Goal: Task Accomplishment & Management: Manage account settings

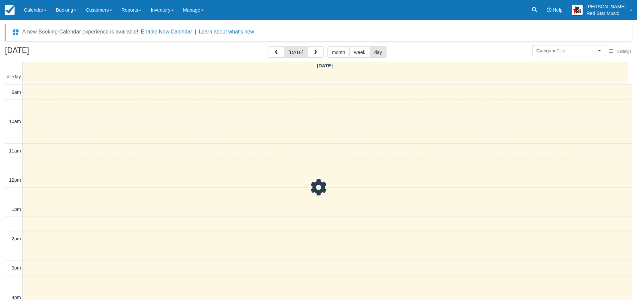
select select
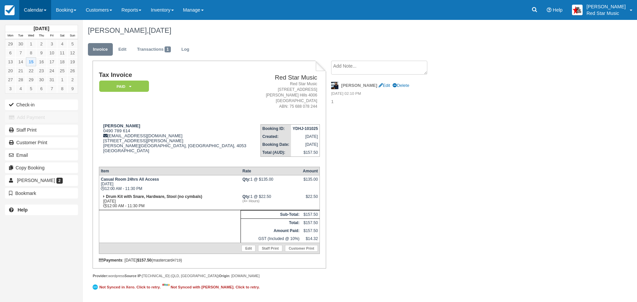
click at [29, 10] on link "Calendar" at bounding box center [35, 10] width 32 height 20
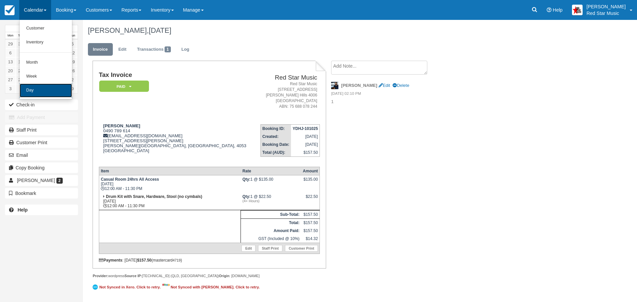
click at [33, 90] on link "Day" at bounding box center [46, 91] width 52 height 14
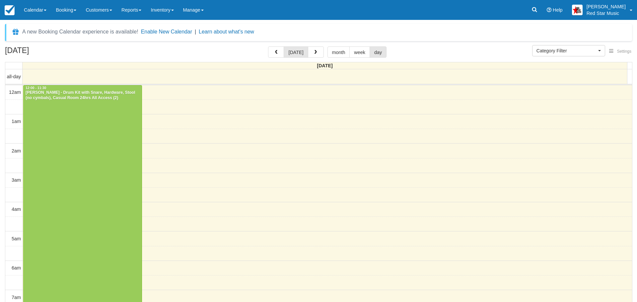
select select
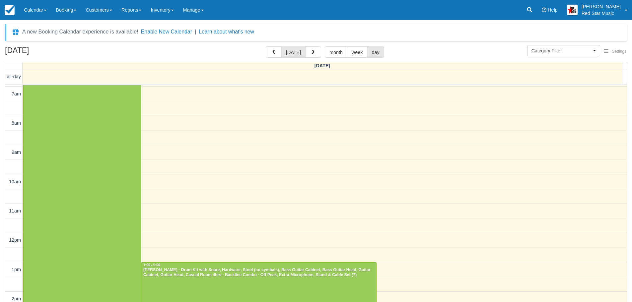
scroll to position [408, 0]
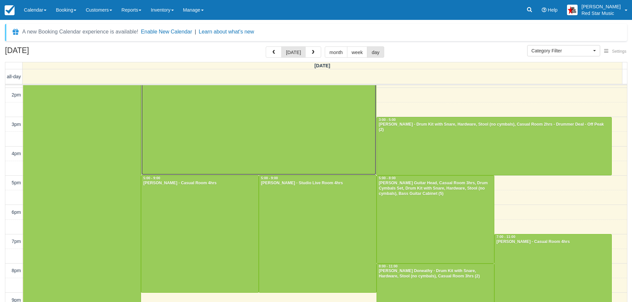
click at [247, 112] on div at bounding box center [258, 117] width 235 height 117
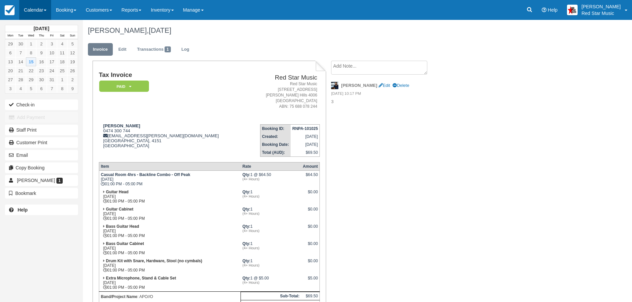
click at [30, 9] on link "Calendar" at bounding box center [35, 10] width 32 height 20
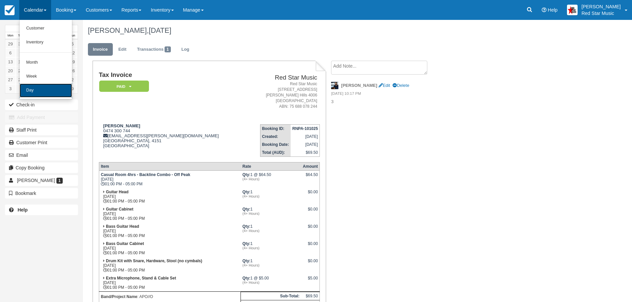
click at [44, 88] on link "Day" at bounding box center [46, 91] width 52 height 14
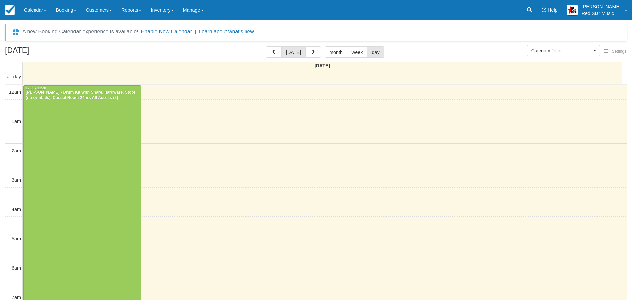
select select
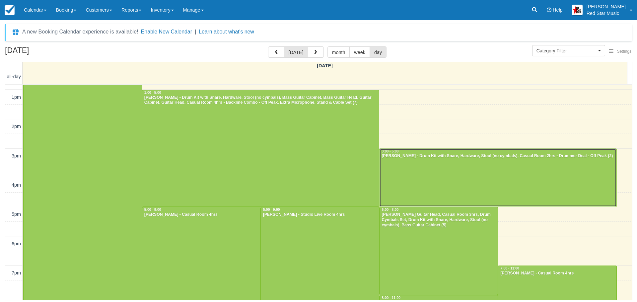
click at [431, 172] on div at bounding box center [498, 178] width 237 height 58
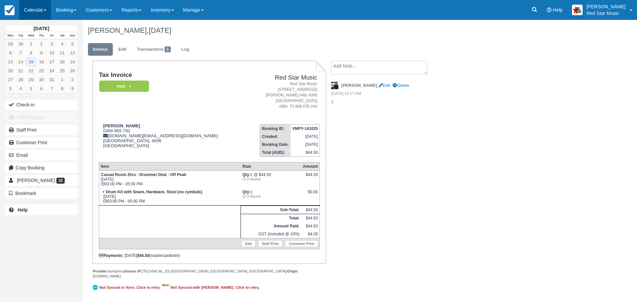
click at [34, 9] on link "Calendar" at bounding box center [35, 10] width 32 height 20
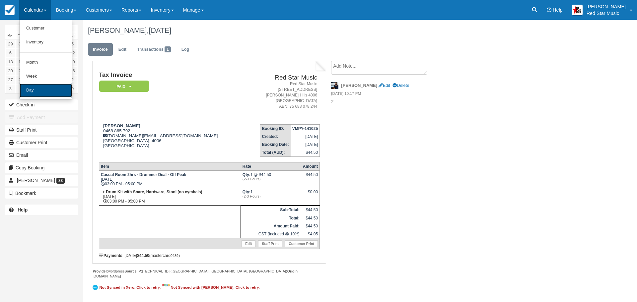
click at [32, 91] on link "Day" at bounding box center [46, 91] width 52 height 14
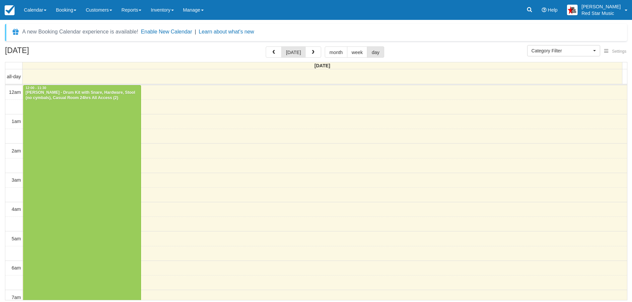
select select
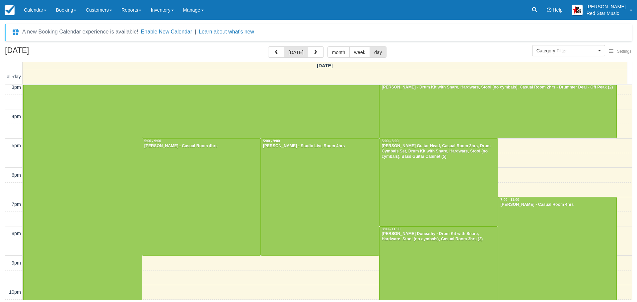
scroll to position [462, 0]
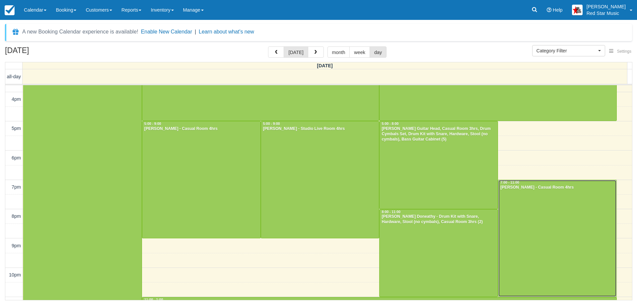
click at [588, 220] on div at bounding box center [558, 238] width 118 height 117
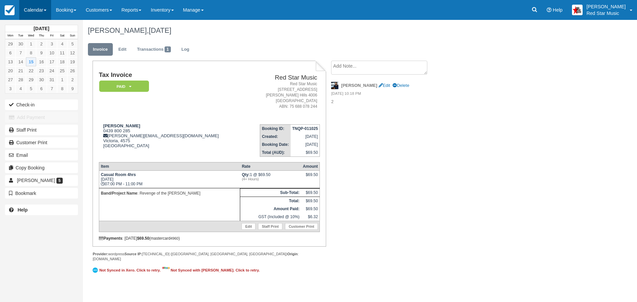
click at [35, 9] on link "Calendar" at bounding box center [35, 10] width 32 height 20
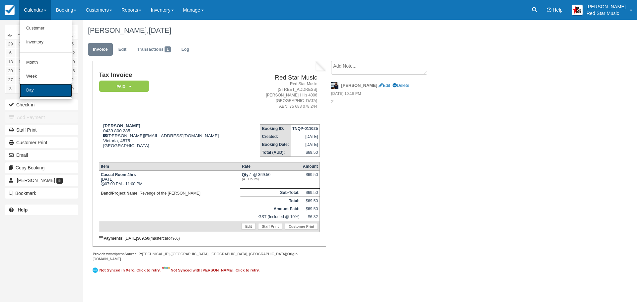
click at [39, 89] on link "Day" at bounding box center [46, 91] width 52 height 14
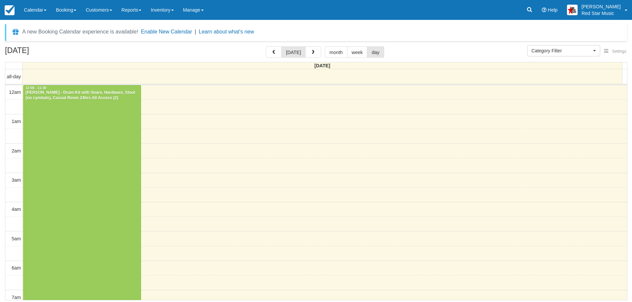
select select
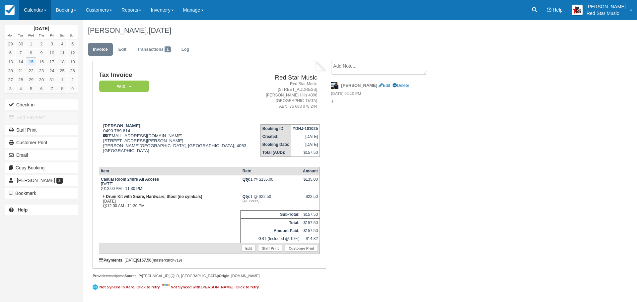
click at [32, 11] on link "Calendar" at bounding box center [35, 10] width 32 height 20
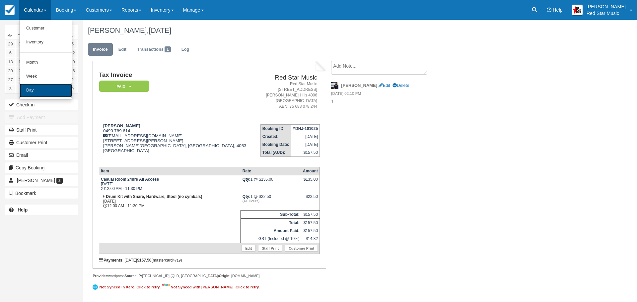
click at [36, 89] on link "Day" at bounding box center [46, 91] width 52 height 14
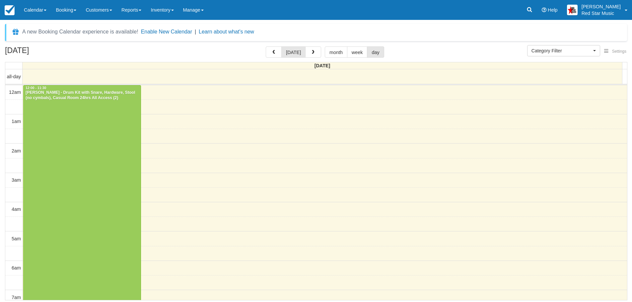
select select
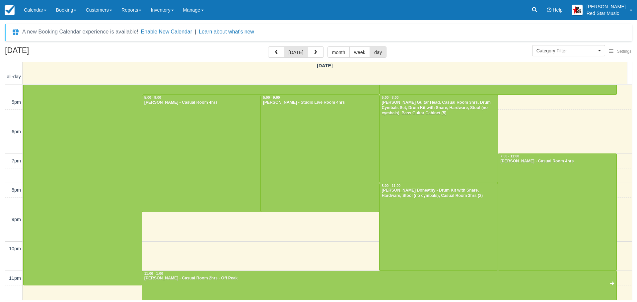
scroll to position [300, 0]
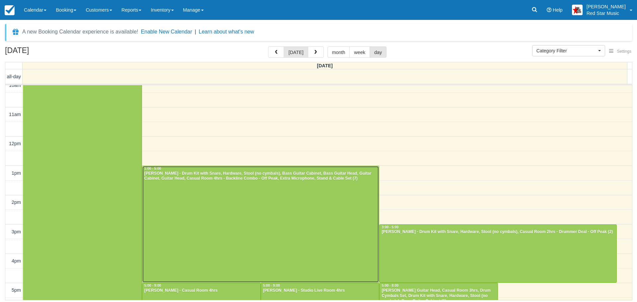
click at [214, 209] on div at bounding box center [260, 224] width 237 height 117
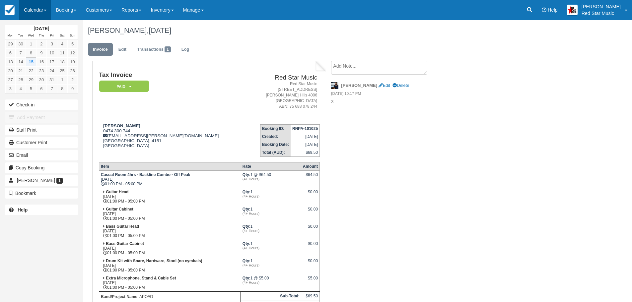
click at [31, 9] on link "Calendar" at bounding box center [35, 10] width 32 height 20
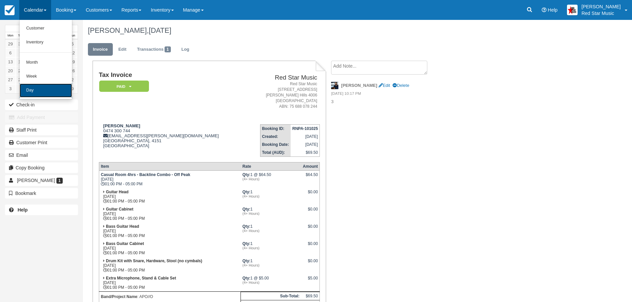
click at [35, 87] on link "Day" at bounding box center [46, 91] width 52 height 14
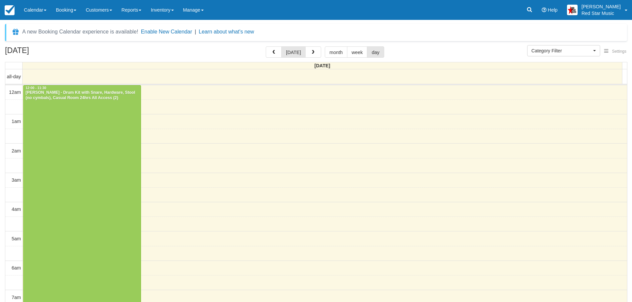
select select
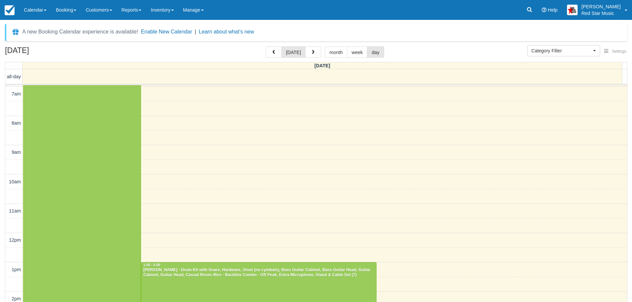
scroll to position [408, 0]
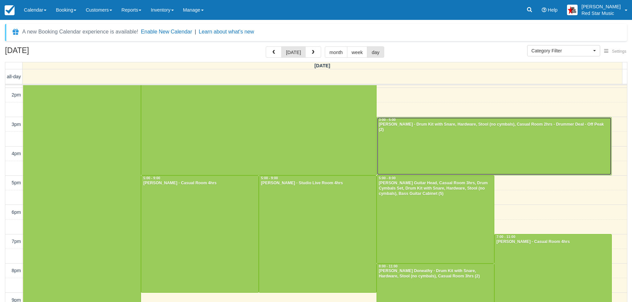
click at [423, 149] on div at bounding box center [494, 147] width 235 height 58
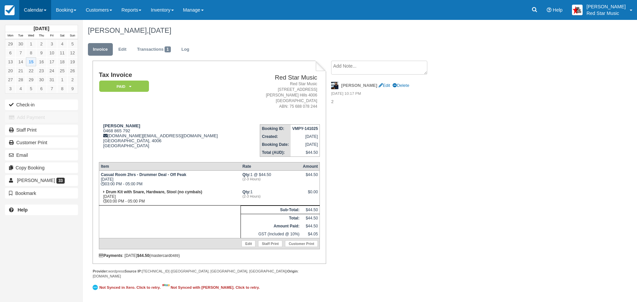
click at [31, 9] on link "Calendar" at bounding box center [35, 10] width 32 height 20
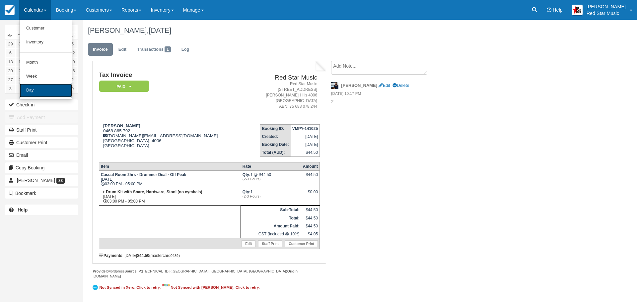
click at [33, 89] on link "Day" at bounding box center [46, 91] width 52 height 14
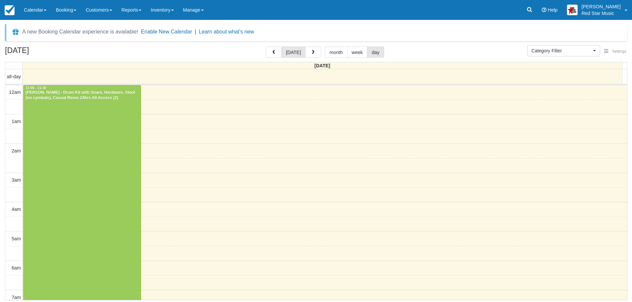
select select
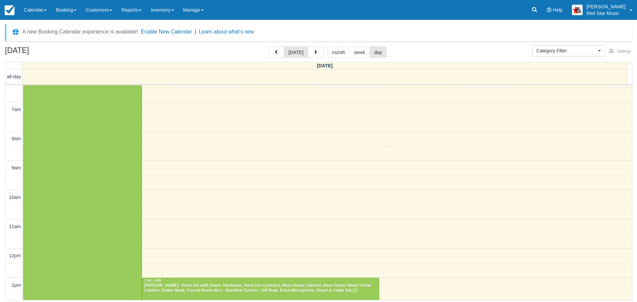
scroll to position [489, 0]
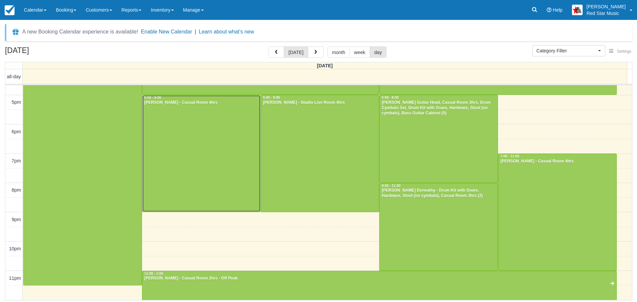
click at [183, 162] on div at bounding box center [201, 153] width 118 height 117
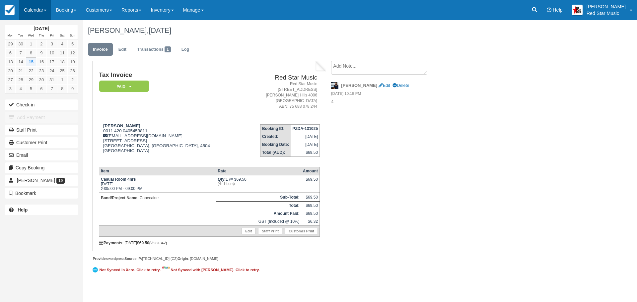
click at [37, 8] on link "Calendar" at bounding box center [35, 10] width 32 height 20
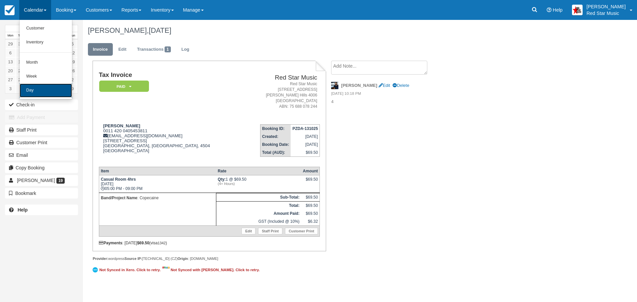
click at [34, 90] on link "Day" at bounding box center [46, 91] width 52 height 14
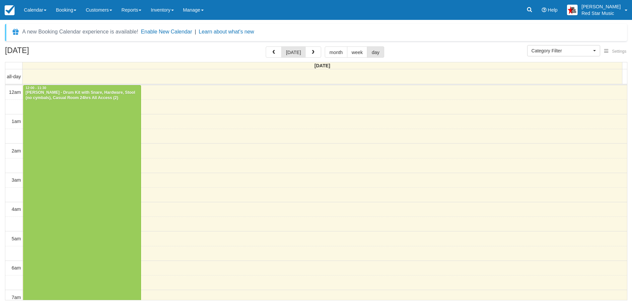
select select
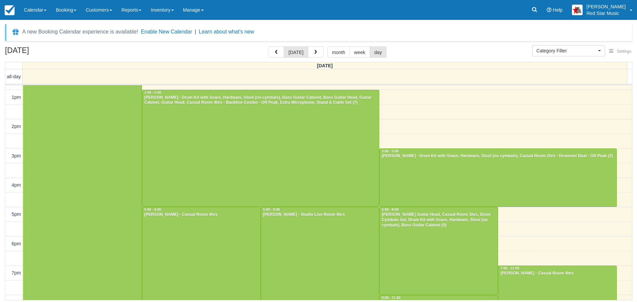
scroll to position [489, 0]
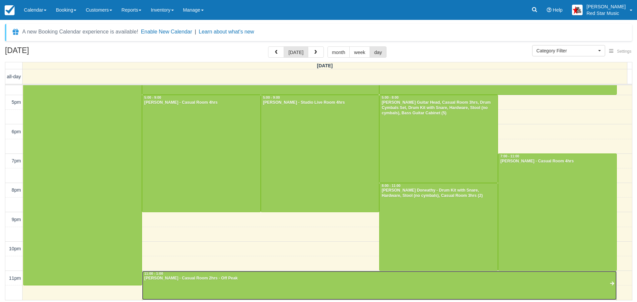
click at [258, 283] on div at bounding box center [379, 286] width 474 height 29
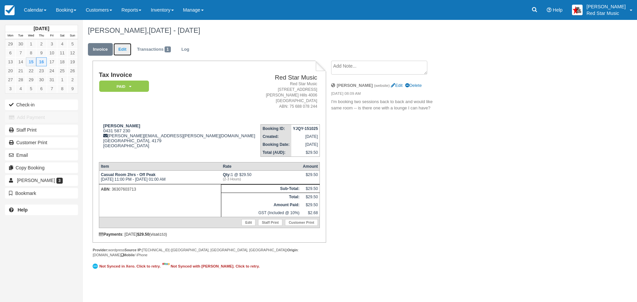
click at [122, 45] on link "Edit" at bounding box center [123, 49] width 18 height 13
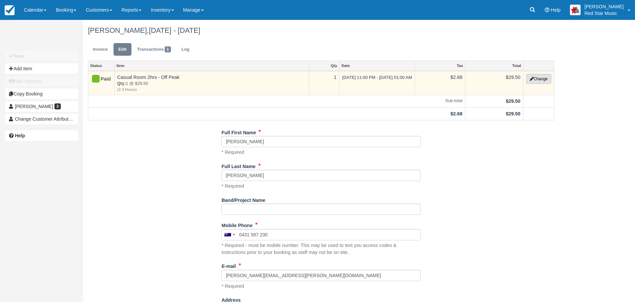
click at [538, 76] on button "Change" at bounding box center [538, 79] width 25 height 10
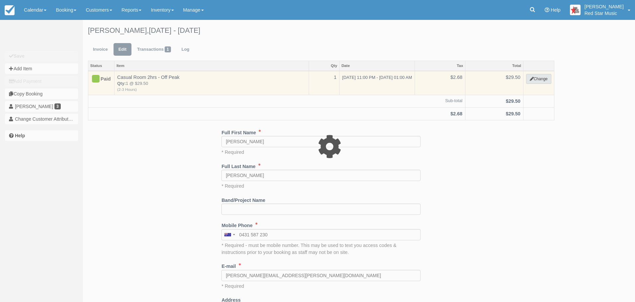
select select "5"
type input "29.50"
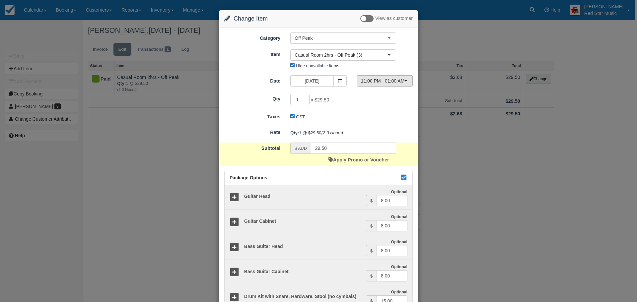
click at [402, 79] on span "11:00 PM - 01:00 AM" at bounding box center [382, 81] width 43 height 7
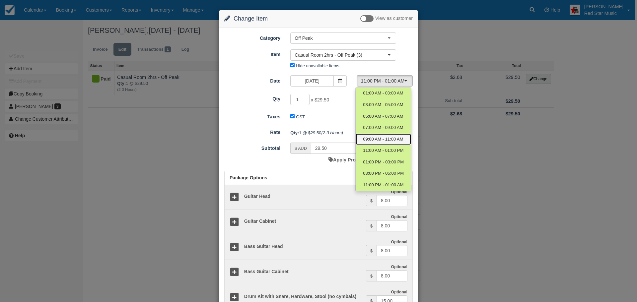
click at [394, 138] on span "09:00 AM - 11:00 AM" at bounding box center [383, 139] width 40 height 6
select select "4"
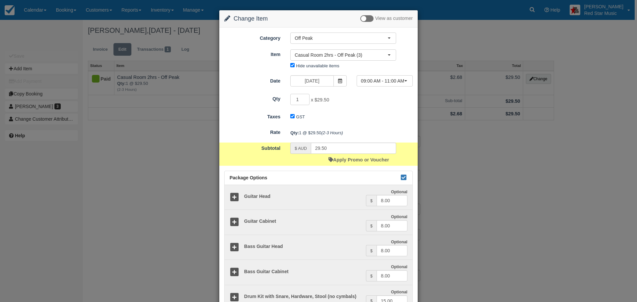
scroll to position [152, 0]
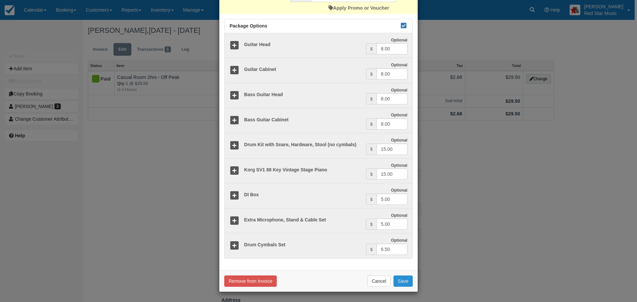
click at [403, 278] on button "Save" at bounding box center [403, 281] width 19 height 11
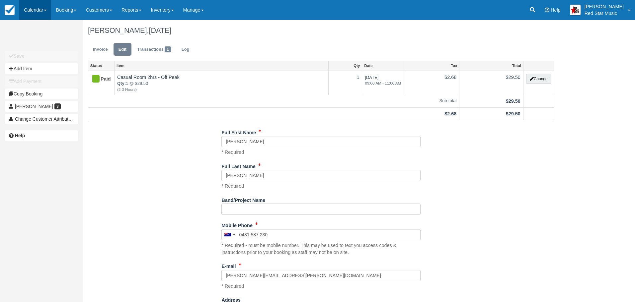
click at [29, 6] on link "Calendar" at bounding box center [35, 10] width 32 height 20
click at [31, 88] on link "Day" at bounding box center [46, 91] width 52 height 14
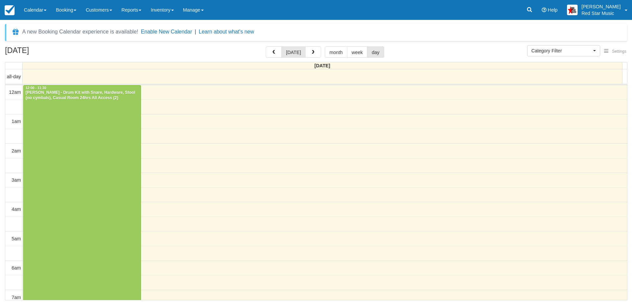
select select
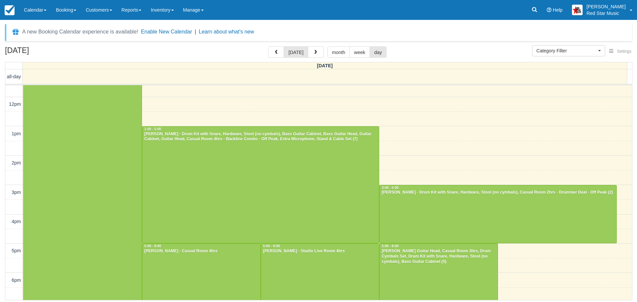
scroll to position [152, 0]
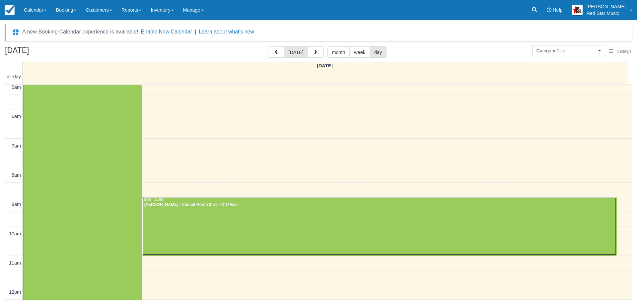
click at [355, 219] on div at bounding box center [379, 227] width 474 height 58
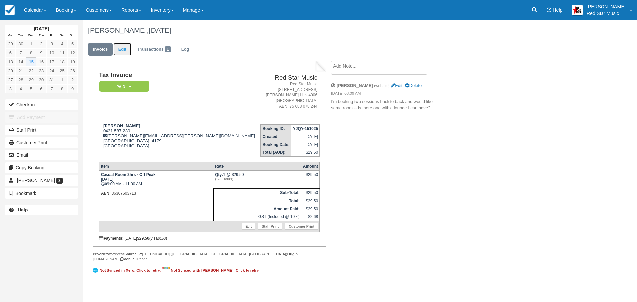
click at [125, 47] on link "Edit" at bounding box center [123, 49] width 18 height 13
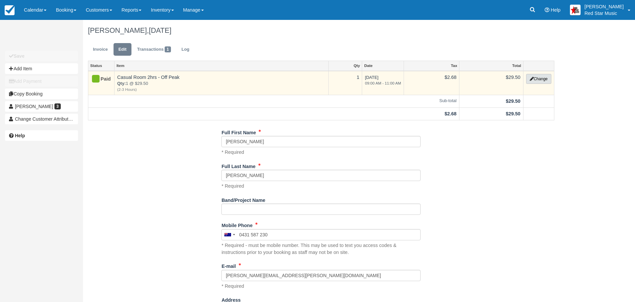
click at [538, 76] on button "Change" at bounding box center [538, 79] width 25 height 10
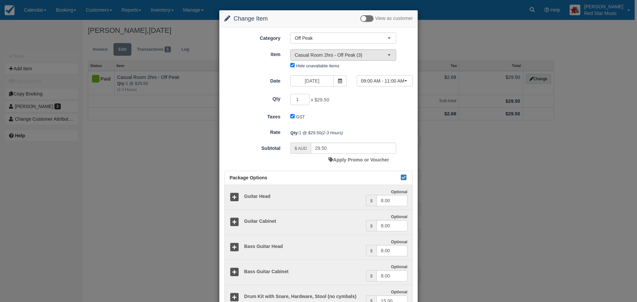
click at [392, 55] on button "Casual Room 2hrs - Off Peak (3)" at bounding box center [343, 54] width 106 height 11
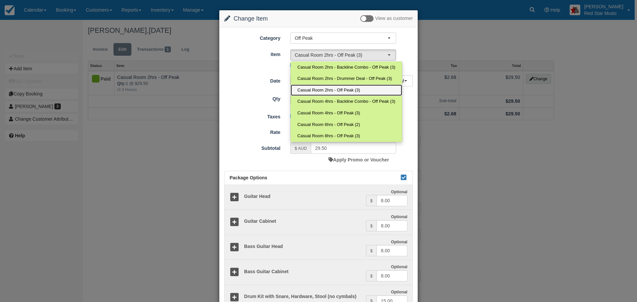
scroll to position [152, 0]
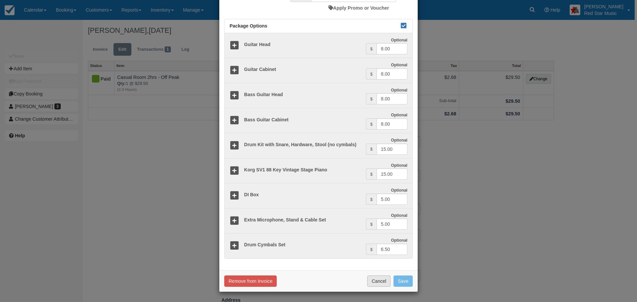
click at [377, 279] on button "Cancel" at bounding box center [378, 281] width 23 height 11
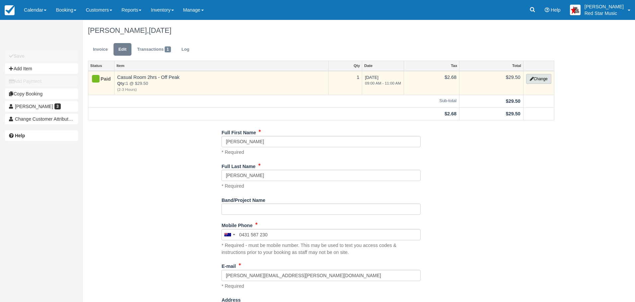
click at [540, 77] on button "Change" at bounding box center [538, 79] width 25 height 10
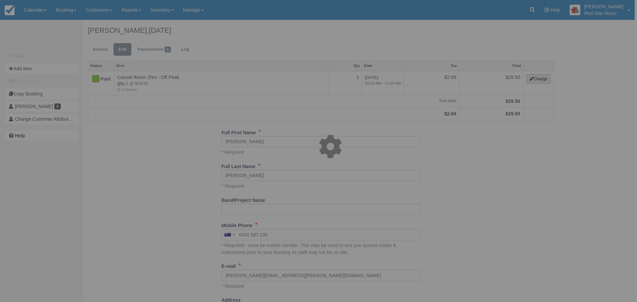
scroll to position [0, 0]
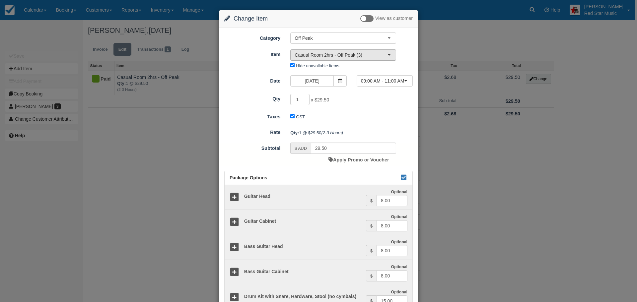
click at [384, 53] on span "Casual Room 2hrs - Off Peak (3)" at bounding box center [341, 55] width 93 height 7
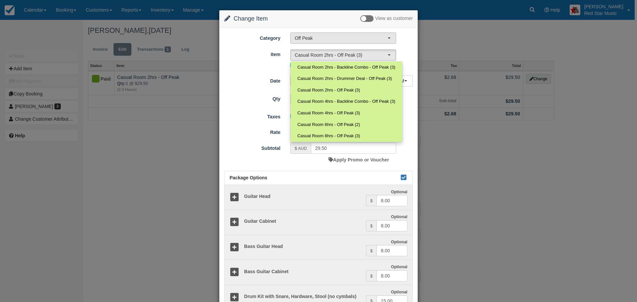
click at [389, 35] on button "Off Peak" at bounding box center [343, 38] width 106 height 11
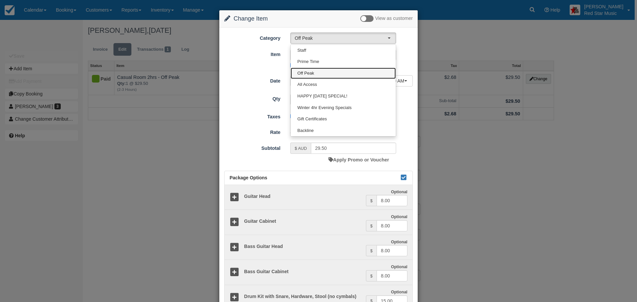
click at [319, 72] on link "Off Peak" at bounding box center [343, 74] width 105 height 12
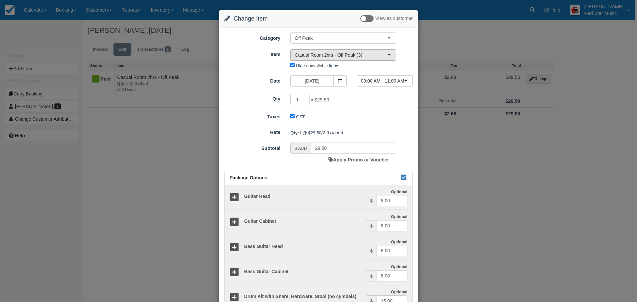
click at [389, 54] on span "button" at bounding box center [389, 54] width 3 height 1
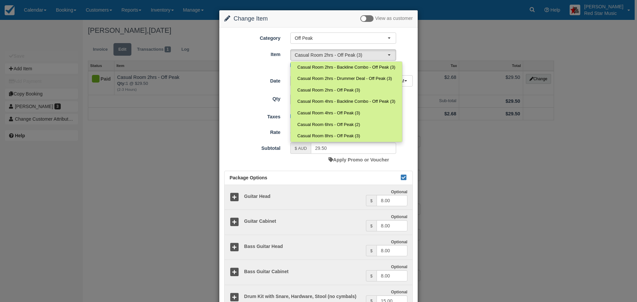
click at [402, 41] on div "Category Off Peak Staff Prime Time Off Peak All Access HAPPY FRIDAY SPECIAL! Wi…" at bounding box center [318, 38] width 199 height 11
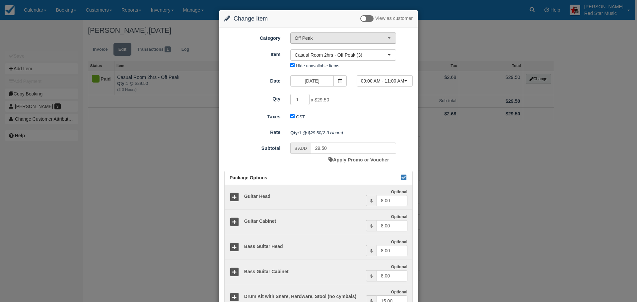
click at [386, 36] on span "Off Peak" at bounding box center [341, 38] width 93 height 7
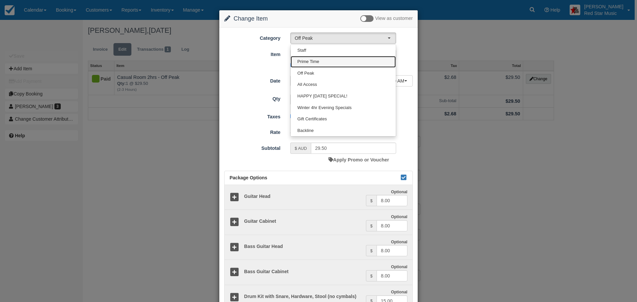
click at [312, 61] on span "Prime Time" at bounding box center [308, 62] width 22 height 6
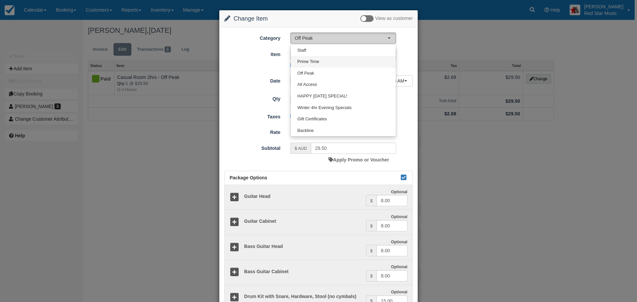
select select "6"
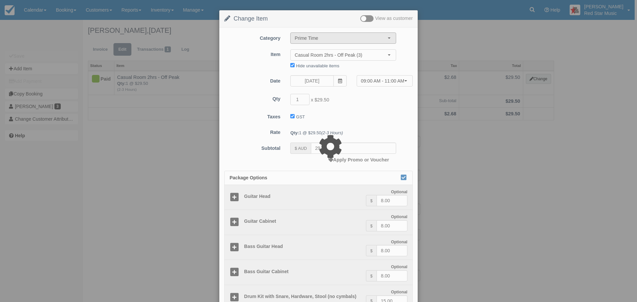
type input "69.50"
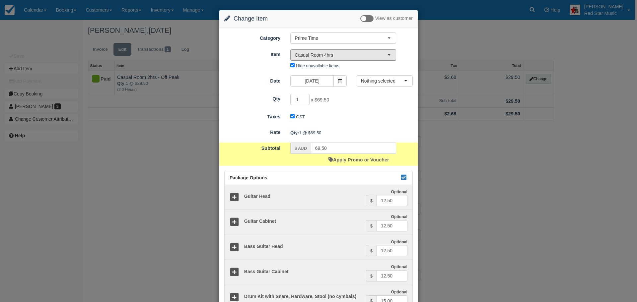
click at [388, 54] on span "button" at bounding box center [389, 54] width 3 height 1
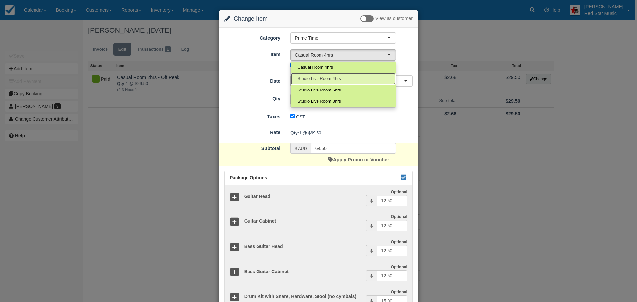
click at [343, 78] on link "Studio Live Room 4hrs" at bounding box center [343, 79] width 105 height 12
select select "24"
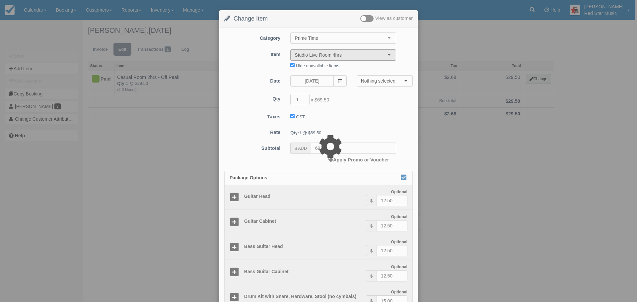
type input "79.50"
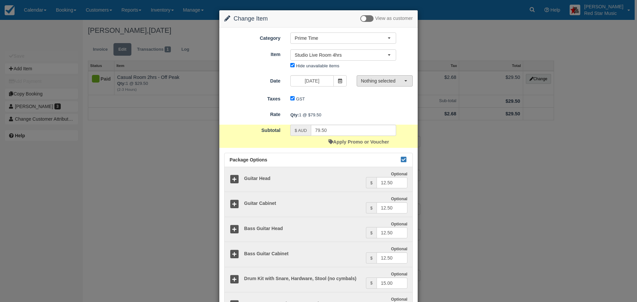
click at [406, 79] on button "Nothing selected" at bounding box center [385, 80] width 56 height 11
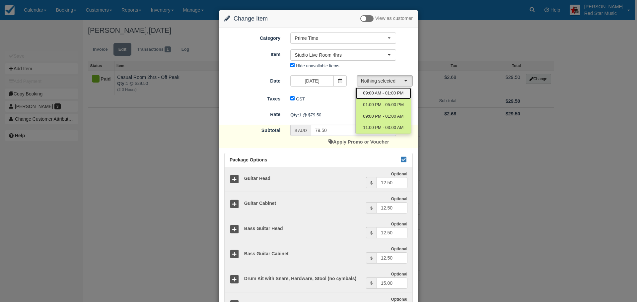
click at [401, 91] on span "09:00 AM - 01:00 PM" at bounding box center [383, 93] width 40 height 6
select select "0"
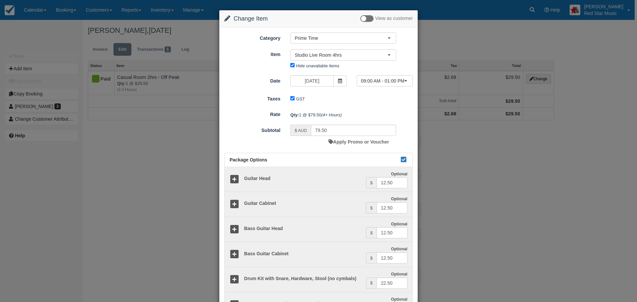
scroll to position [134, 0]
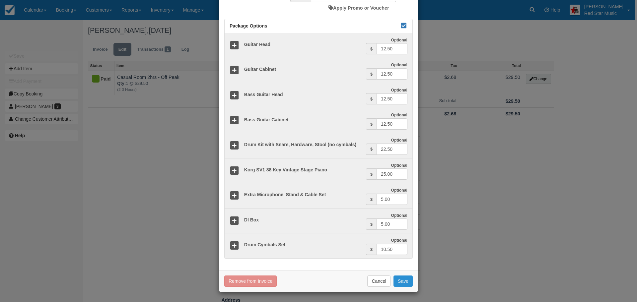
click at [403, 281] on button "Save" at bounding box center [403, 281] width 19 height 11
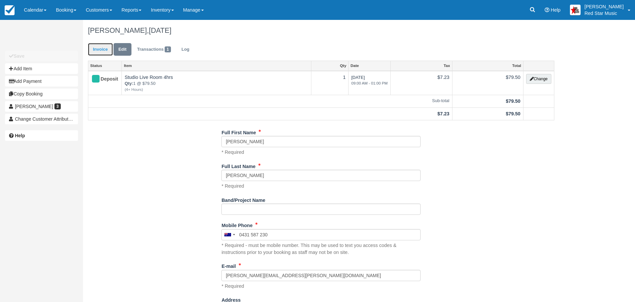
click at [97, 47] on link "Invoice" at bounding box center [100, 49] width 25 height 13
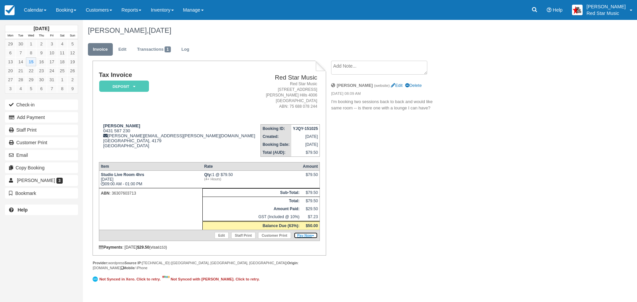
click at [309, 234] on link "Pay Now" at bounding box center [306, 235] width 24 height 7
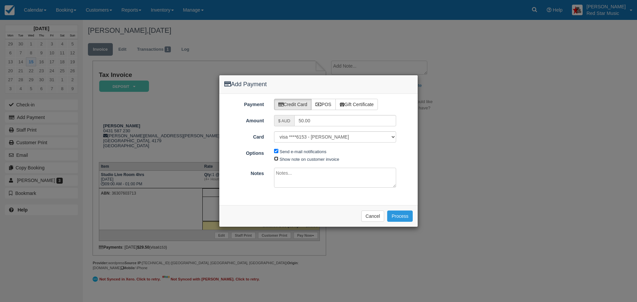
click at [275, 157] on input "Show note on customer invoice" at bounding box center [276, 159] width 4 height 4
checkbox input "true"
click at [288, 175] on textarea at bounding box center [335, 178] width 122 height 20
type textarea "Upgrade to 4hrs upstairs"
click at [401, 214] on button "Process" at bounding box center [400, 216] width 26 height 11
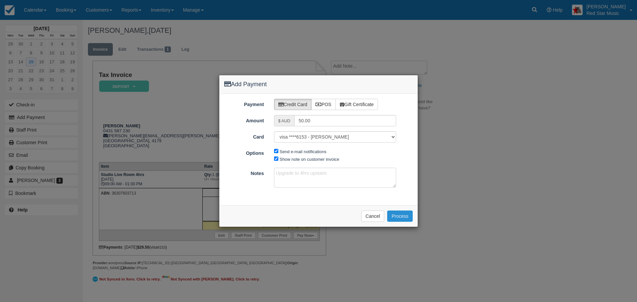
click at [400, 215] on button "Process" at bounding box center [400, 216] width 26 height 11
click at [399, 214] on button "Process" at bounding box center [400, 216] width 26 height 11
click at [403, 214] on button "Process" at bounding box center [400, 216] width 26 height 11
click at [289, 174] on textarea "Upgrade to 4hrs upstairs" at bounding box center [335, 178] width 122 height 20
click at [403, 214] on button "Process" at bounding box center [400, 216] width 26 height 11
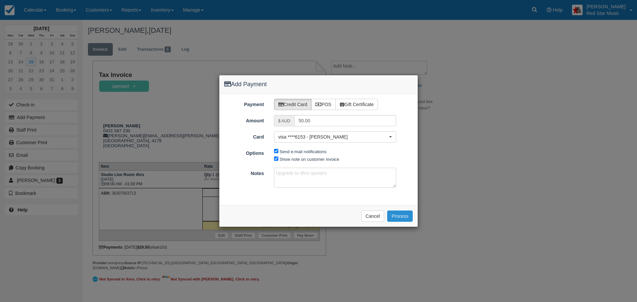
click at [398, 215] on button "Process" at bounding box center [400, 216] width 26 height 11
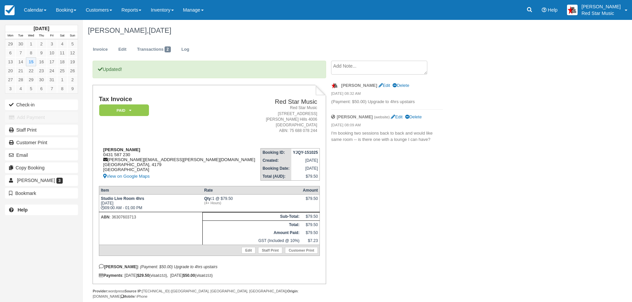
click at [107, 155] on div "[PERSON_NAME] 0431 587 230 [EMAIL_ADDRESS][PERSON_NAME][DOMAIN_NAME] [GEOGRAPHI…" at bounding box center [179, 163] width 160 height 33
copy div "0431 587 230"
